Goal: Check status: Check status

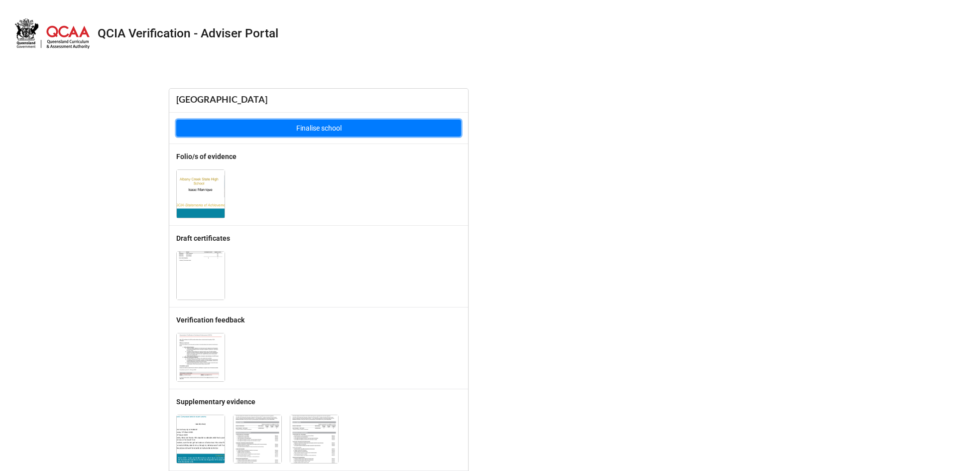
click at [297, 126] on button "Finalise school" at bounding box center [318, 127] width 285 height 17
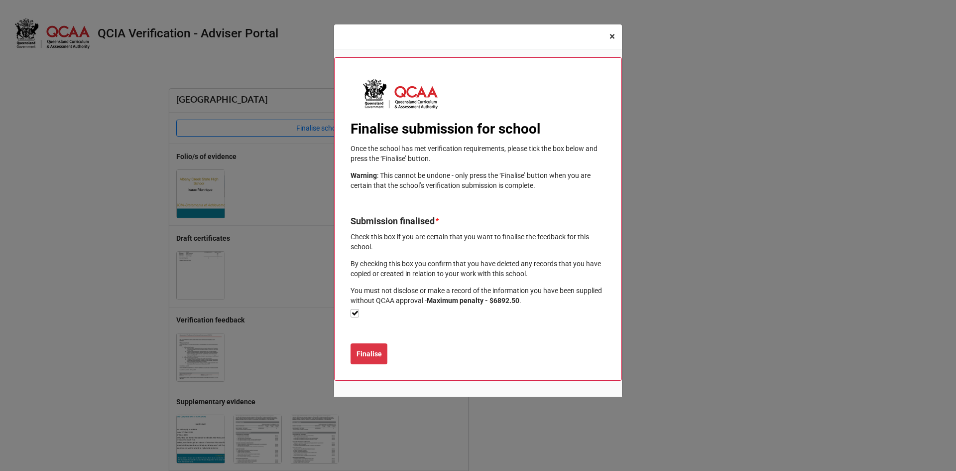
click at [611, 36] on span "×" at bounding box center [611, 36] width 5 height 12
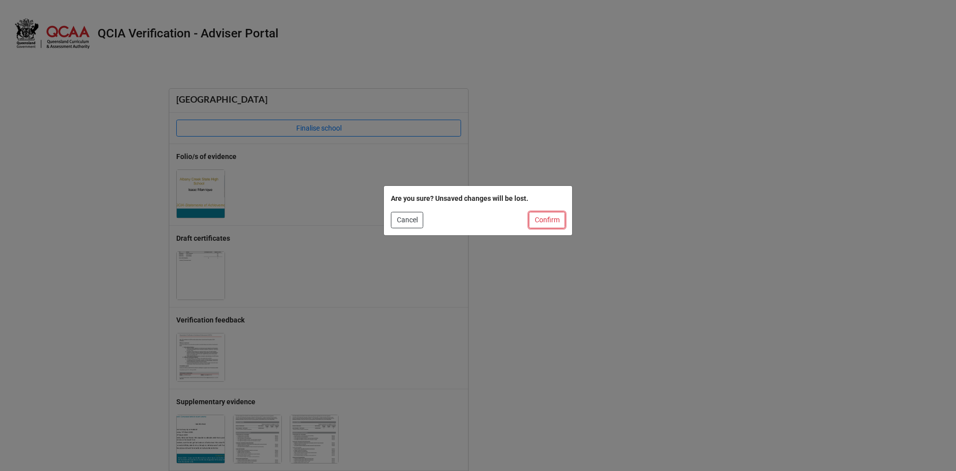
click at [537, 216] on button "Confirm" at bounding box center [547, 220] width 36 height 17
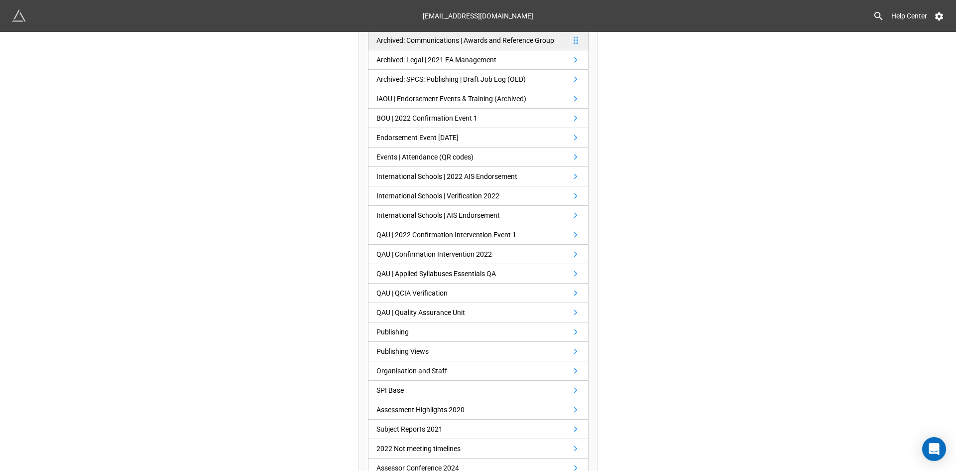
scroll to position [249, 0]
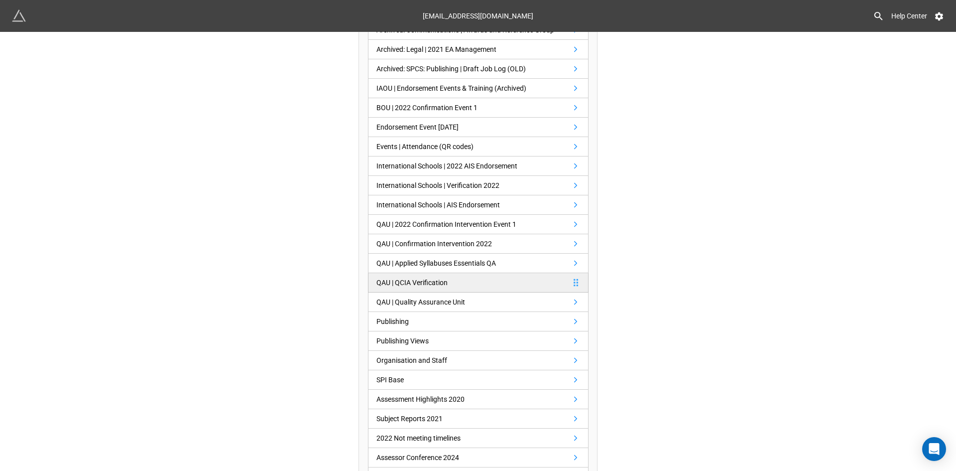
click at [470, 280] on link "QAU | QCIA Verification" at bounding box center [478, 282] width 221 height 19
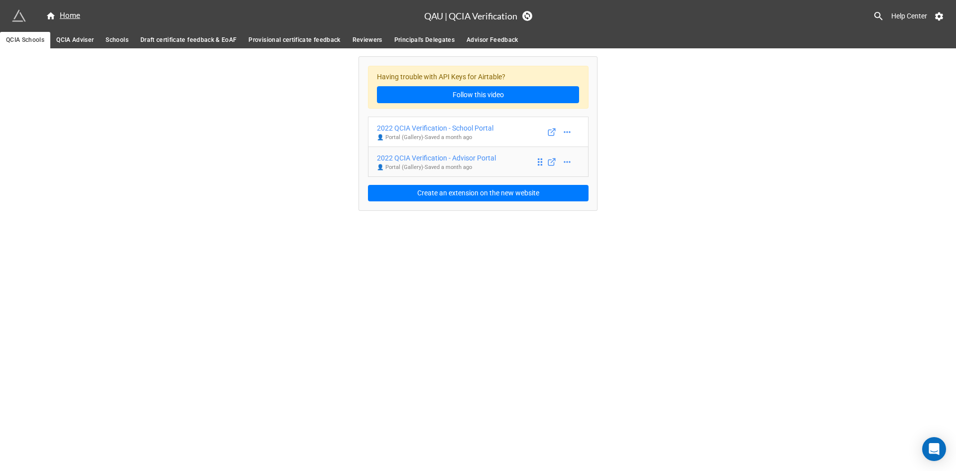
click at [460, 158] on div "2022 QCIA Verification - Advisor Portal" at bounding box center [436, 157] width 119 height 11
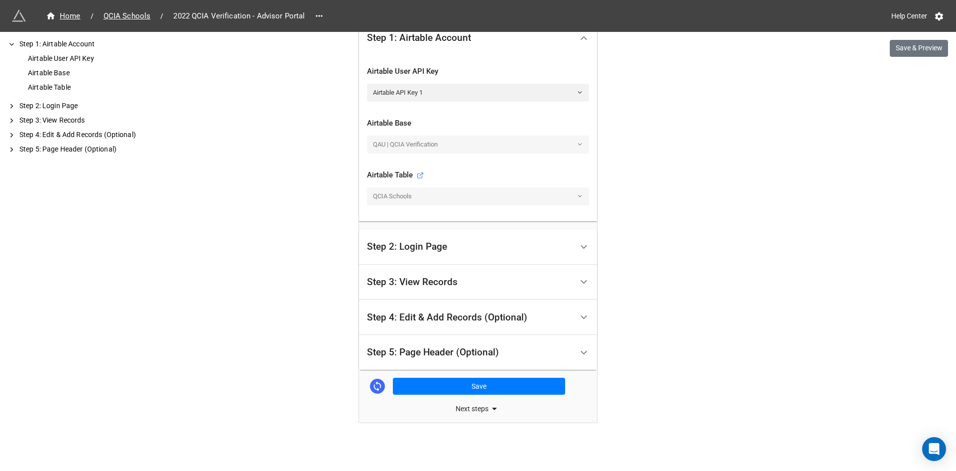
scroll to position [278, 0]
click at [428, 286] on div "Step 3: View Records" at bounding box center [412, 281] width 91 height 10
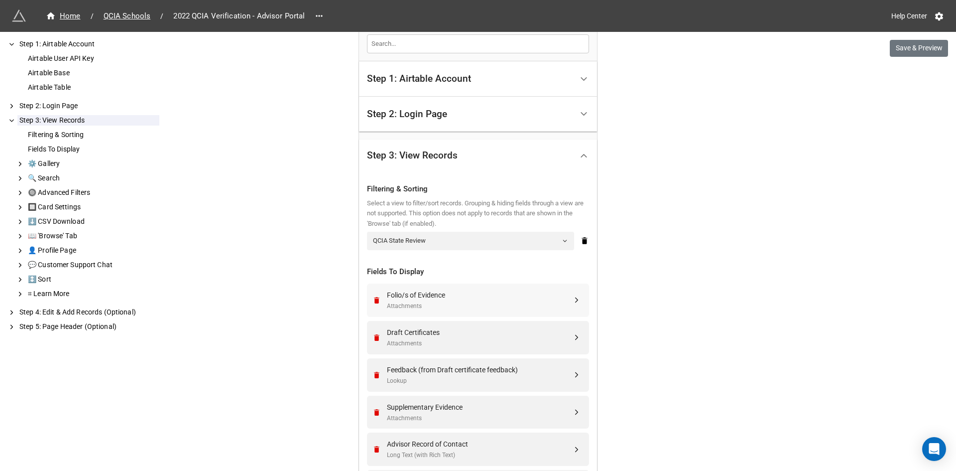
scroll to position [229, 0]
